Goal: Transaction & Acquisition: Purchase product/service

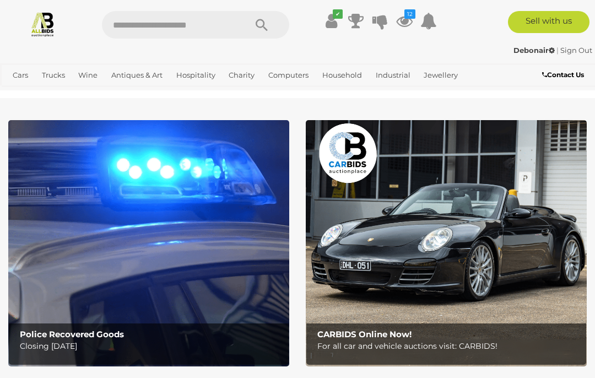
click at [406, 18] on icon "12" at bounding box center [409, 13] width 11 height 9
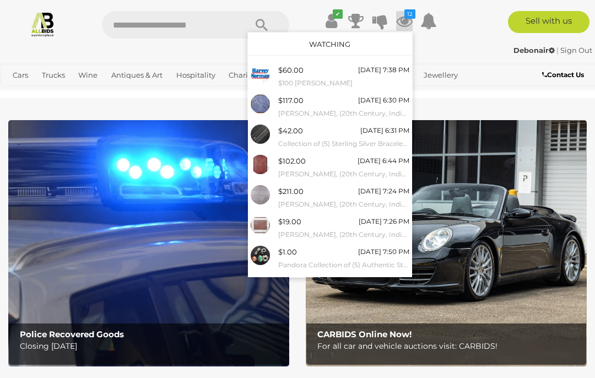
click at [396, 101] on div "[DATE] 6:30 PM" at bounding box center [383, 100] width 51 height 12
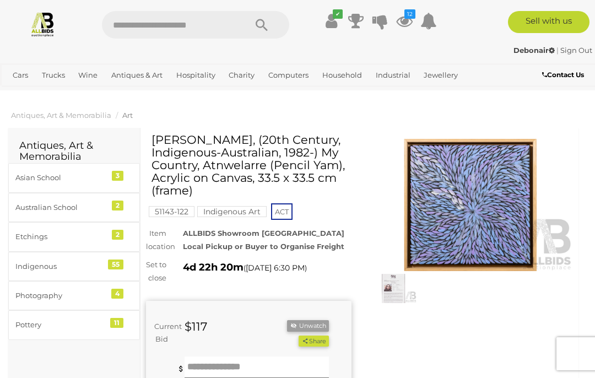
click at [59, 261] on div "Indigenous" at bounding box center [60, 266] width 91 height 13
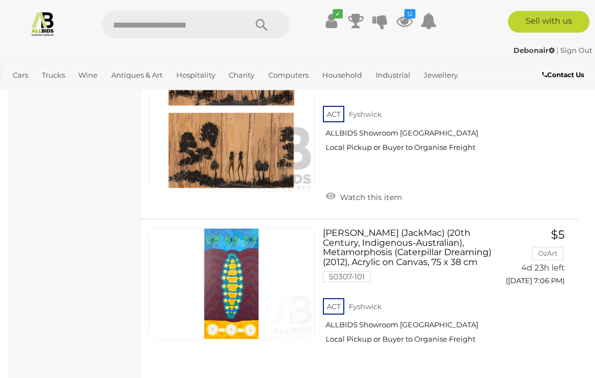
scroll to position [2925, 0]
click at [406, 21] on icon at bounding box center [404, 21] width 17 height 20
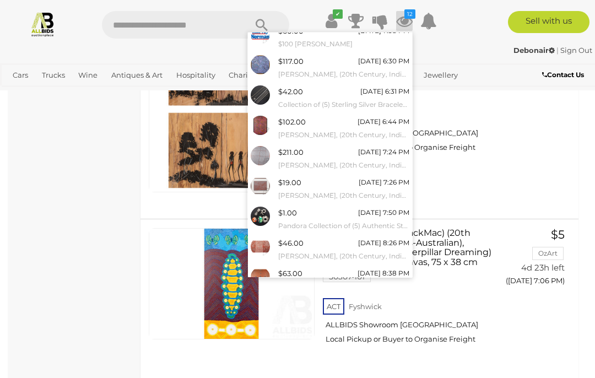
scroll to position [45, 0]
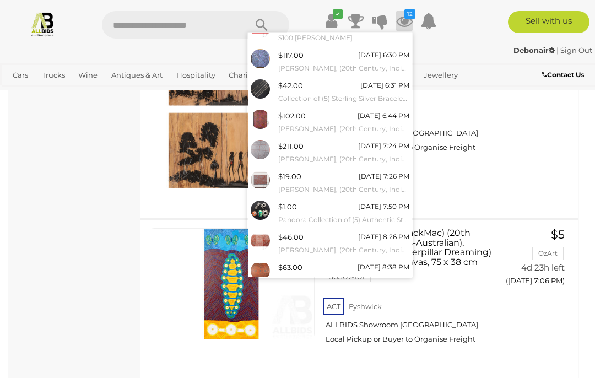
click at [368, 183] on small "[PERSON_NAME], (20th Century, Indigenous-Australian,1963-), Native Web, Limited…" at bounding box center [343, 189] width 131 height 12
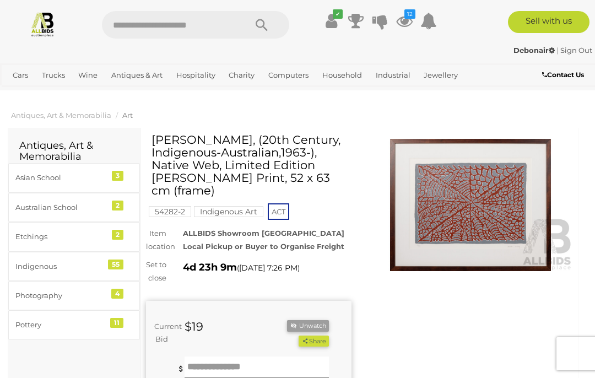
click at [407, 23] on icon at bounding box center [404, 21] width 17 height 20
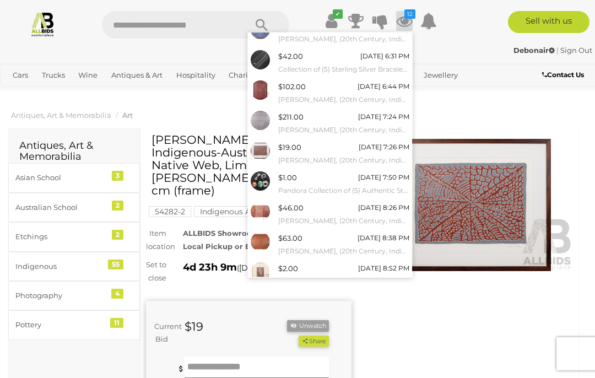
scroll to position [74, 0]
click at [364, 210] on div "$46.00 Tuesday 8:26 PM Lorna Brown Napanangka, (20th Century, Indigenous-Austra…" at bounding box center [343, 214] width 131 height 25
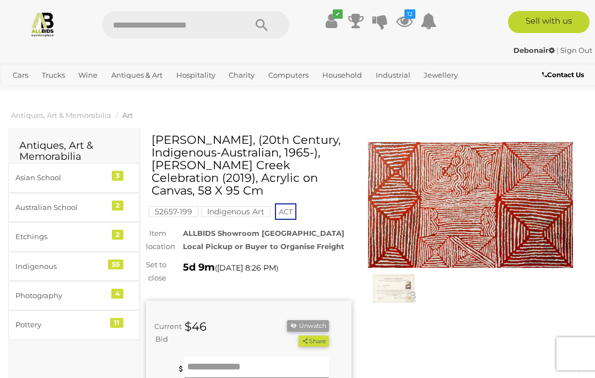
click at [406, 25] on icon at bounding box center [404, 21] width 17 height 20
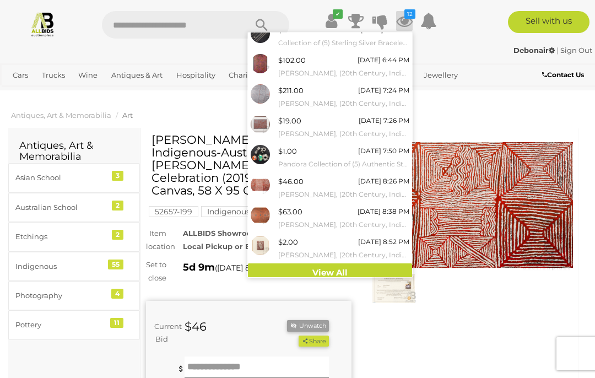
scroll to position [100, 0]
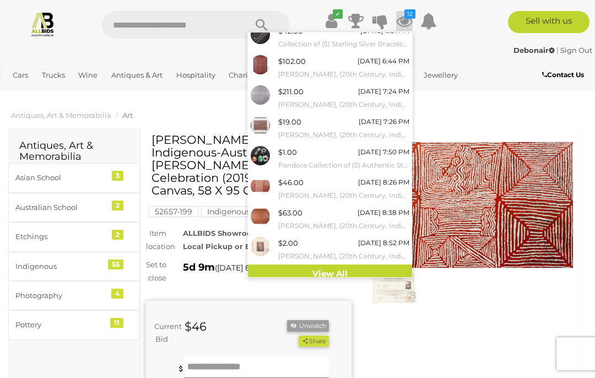
click at [364, 250] on small "[PERSON_NAME], (20th Century, Indigenouts-Australian, [DATE]-[DATE]), Mimi Spir…" at bounding box center [343, 256] width 131 height 12
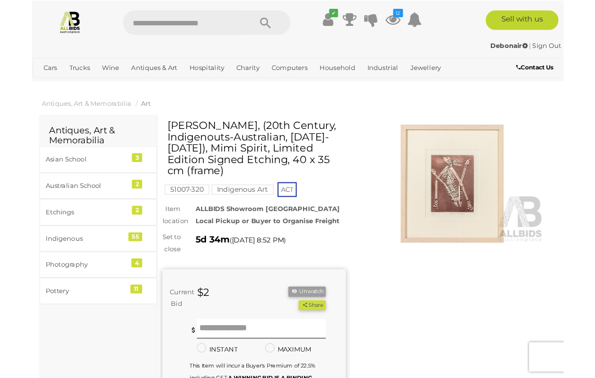
scroll to position [45, 0]
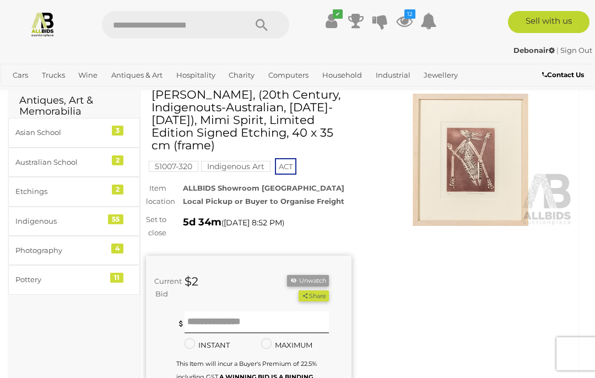
click at [409, 22] on icon at bounding box center [404, 21] width 17 height 20
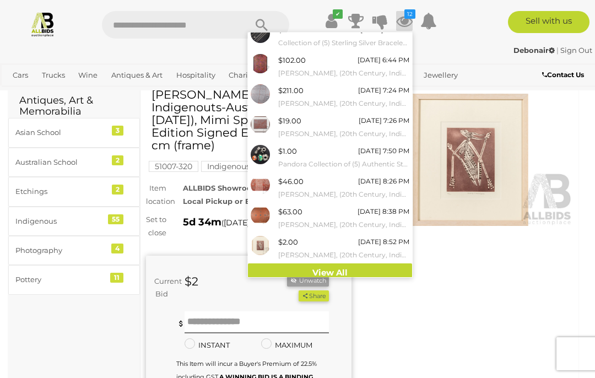
scroll to position [100, 0]
click at [386, 264] on link "View All" at bounding box center [330, 273] width 164 height 19
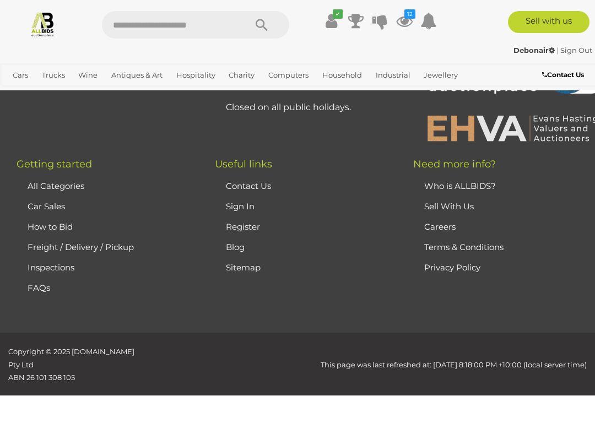
scroll to position [10345, 0]
click at [432, 70] on link "Jewellery" at bounding box center [440, 75] width 43 height 18
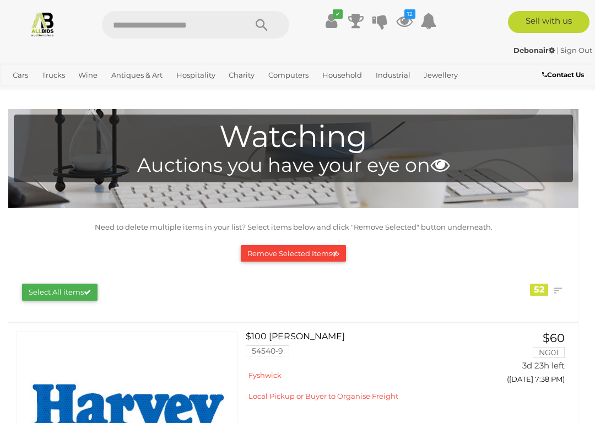
click at [0, 0] on link "Necklaces" at bounding box center [0, 0] width 0 height 0
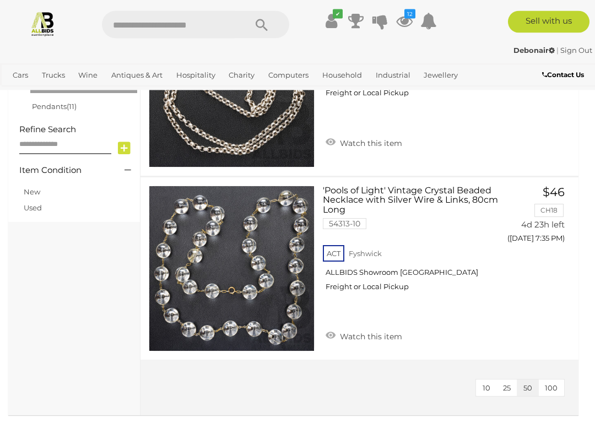
scroll to position [590, 0]
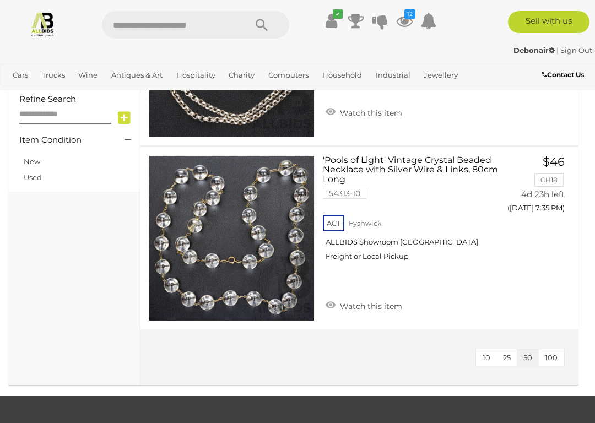
click at [0, 0] on link "Estate Jewellery" at bounding box center [0, 0] width 0 height 0
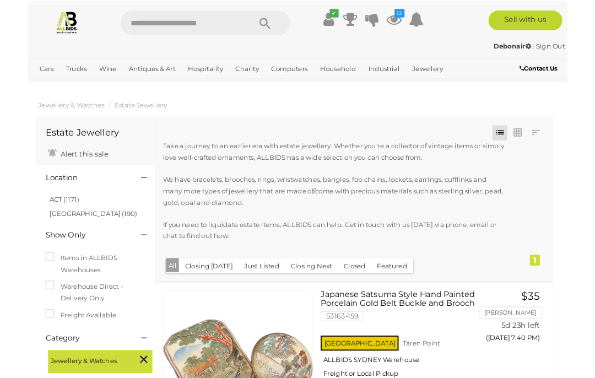
scroll to position [40, 0]
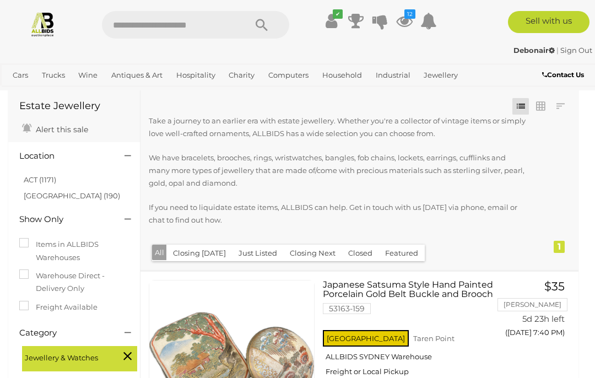
click at [0, 0] on link "Fashion & Beauty" at bounding box center [0, 0] width 0 height 0
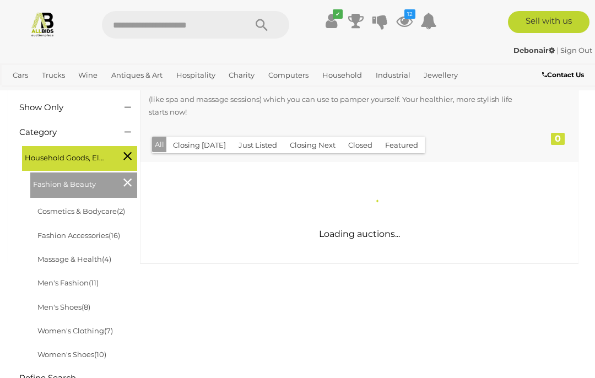
scroll to position [132, 0]
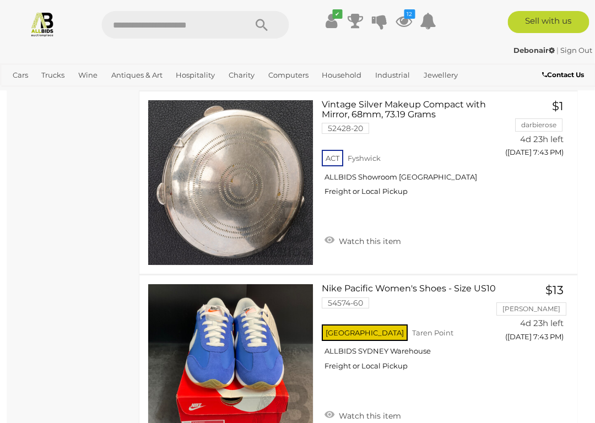
scroll to position [2060, 1]
click at [384, 238] on link "Watch this item" at bounding box center [363, 240] width 82 height 17
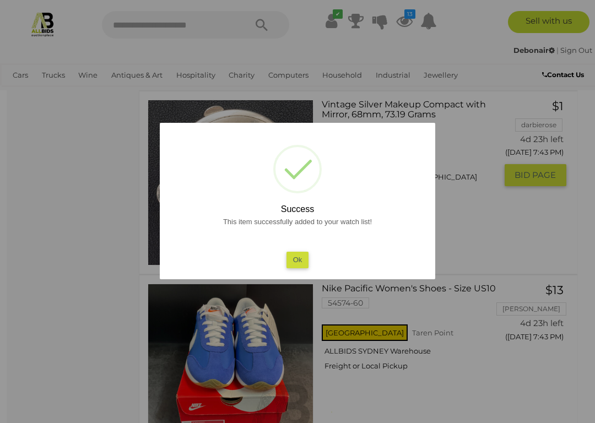
click at [480, 214] on div at bounding box center [297, 211] width 595 height 423
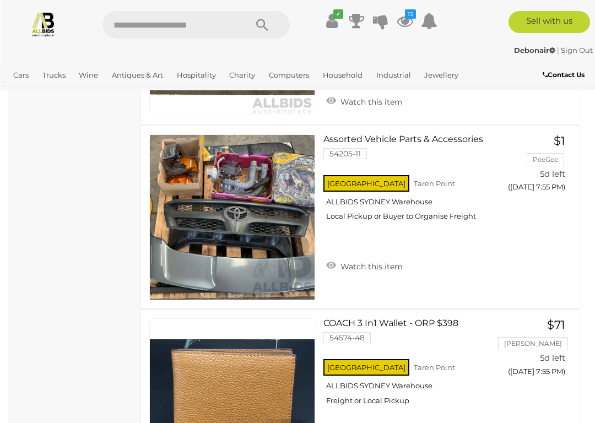
scroll to position [4968, 0]
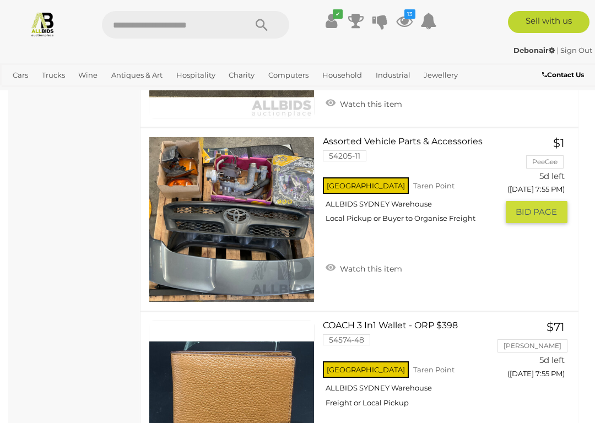
click at [435, 142] on link "Assorted Vehicle Parts & Accessories 54205-11 NSW Taren Point ALLBIDS SYDNEY Wa…" at bounding box center [414, 184] width 166 height 95
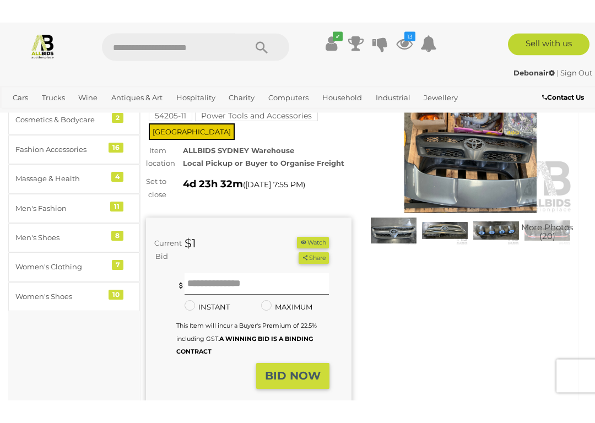
scroll to position [35, 0]
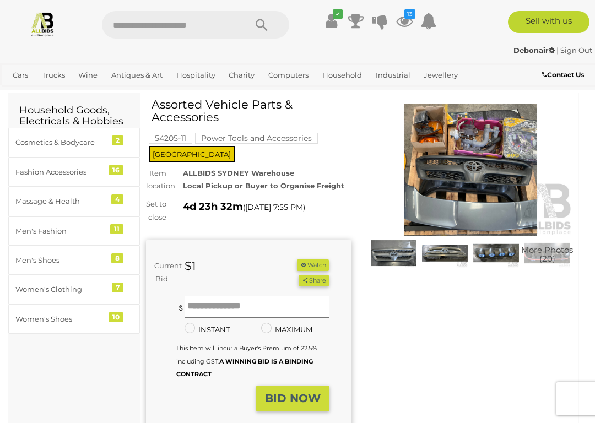
click at [0, 0] on link "Outdoors & Garden" at bounding box center [0, 0] width 0 height 0
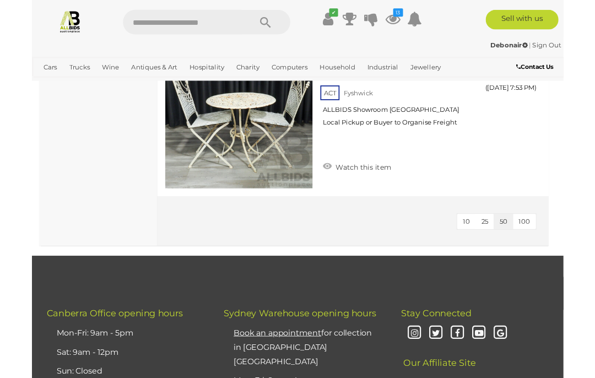
scroll to position [2404, 0]
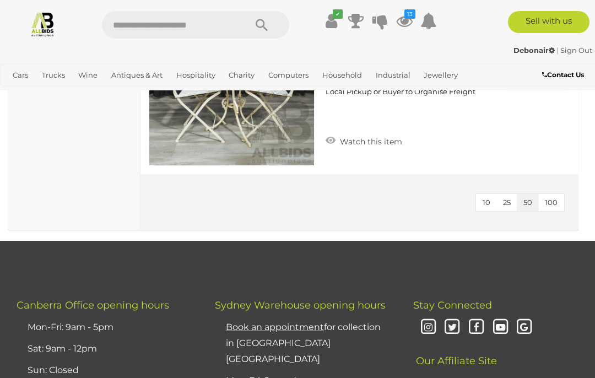
click at [393, 143] on link "Watch this item" at bounding box center [364, 140] width 82 height 17
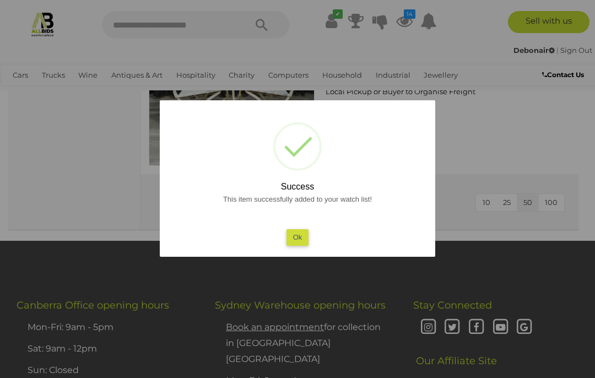
click at [291, 235] on button "Ok" at bounding box center [297, 237] width 23 height 16
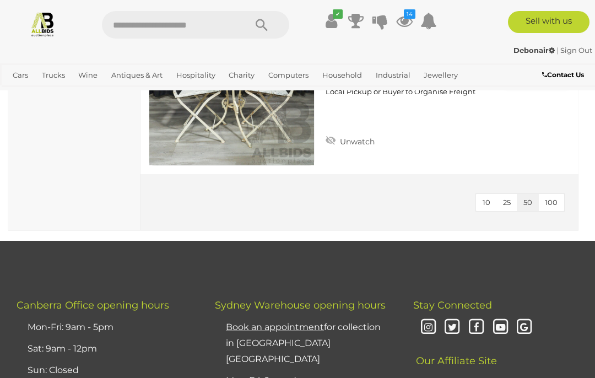
click at [406, 24] on icon at bounding box center [404, 21] width 17 height 20
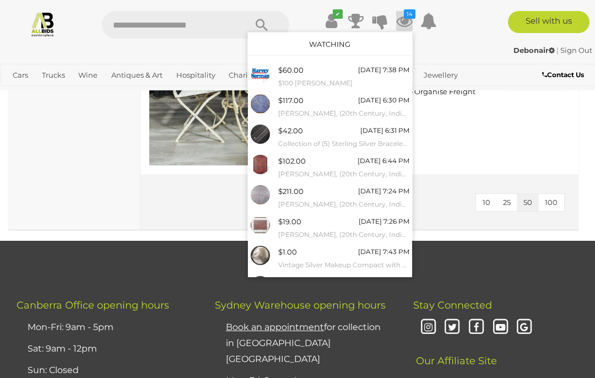
scroll to position [0, 0]
click at [480, 135] on div at bounding box center [297, 189] width 595 height 378
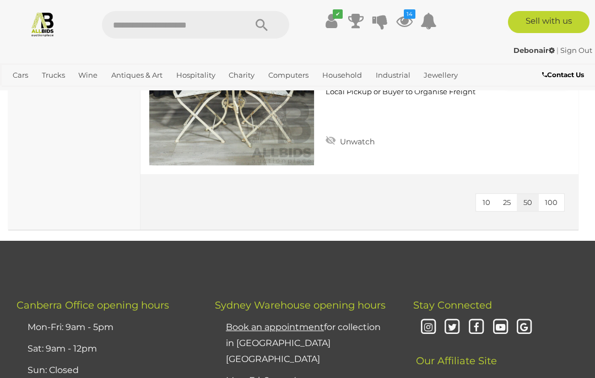
click at [0, 0] on link "Motor Vehicles / Cars" at bounding box center [0, 0] width 0 height 0
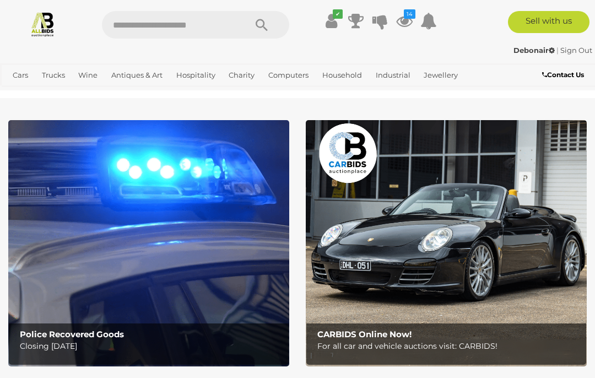
click at [412, 19] on icon at bounding box center [404, 21] width 17 height 20
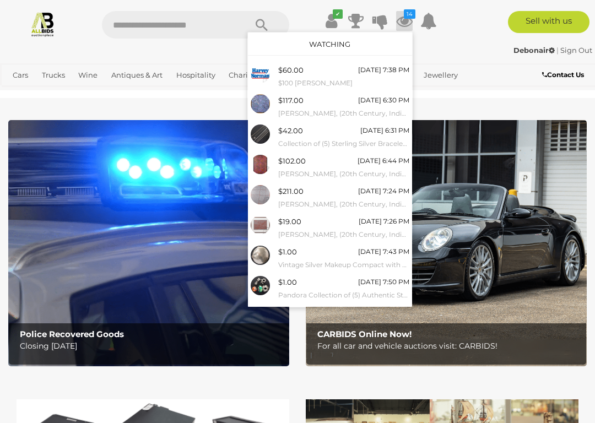
click at [359, 29] on icon at bounding box center [355, 21] width 15 height 20
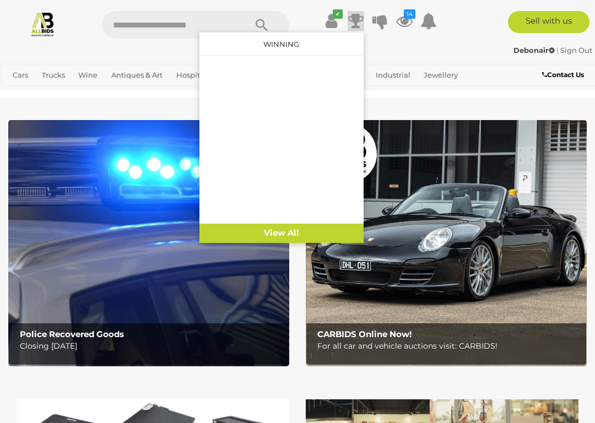
click at [444, 46] on div "Debonair | Sign Out" at bounding box center [297, 50] width 589 height 13
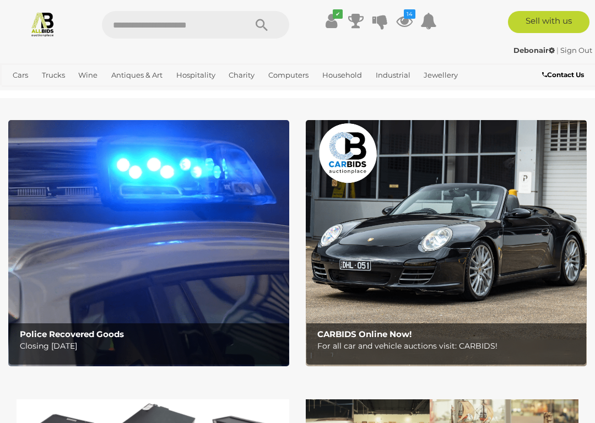
click at [407, 22] on icon at bounding box center [404, 21] width 17 height 20
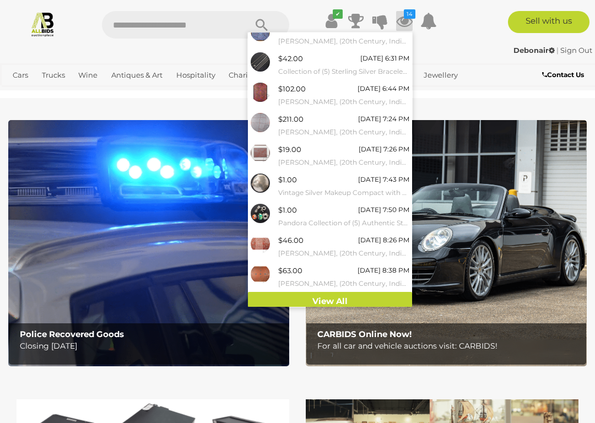
scroll to position [71, 0]
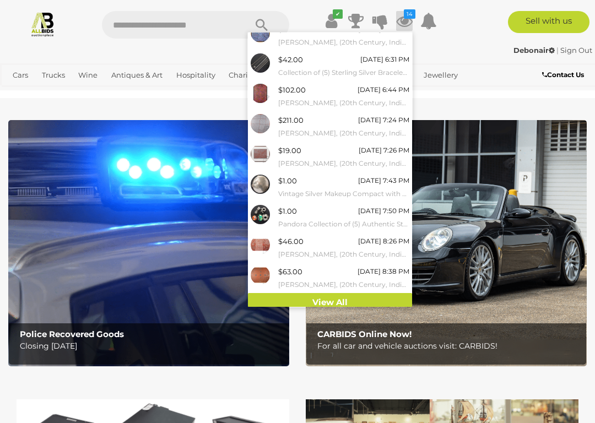
click at [371, 294] on link "View All" at bounding box center [330, 302] width 164 height 19
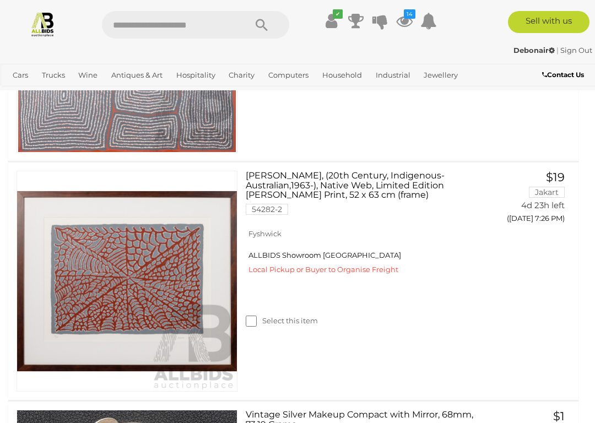
scroll to position [1424, 0]
